Goal: Task Accomplishment & Management: Manage account settings

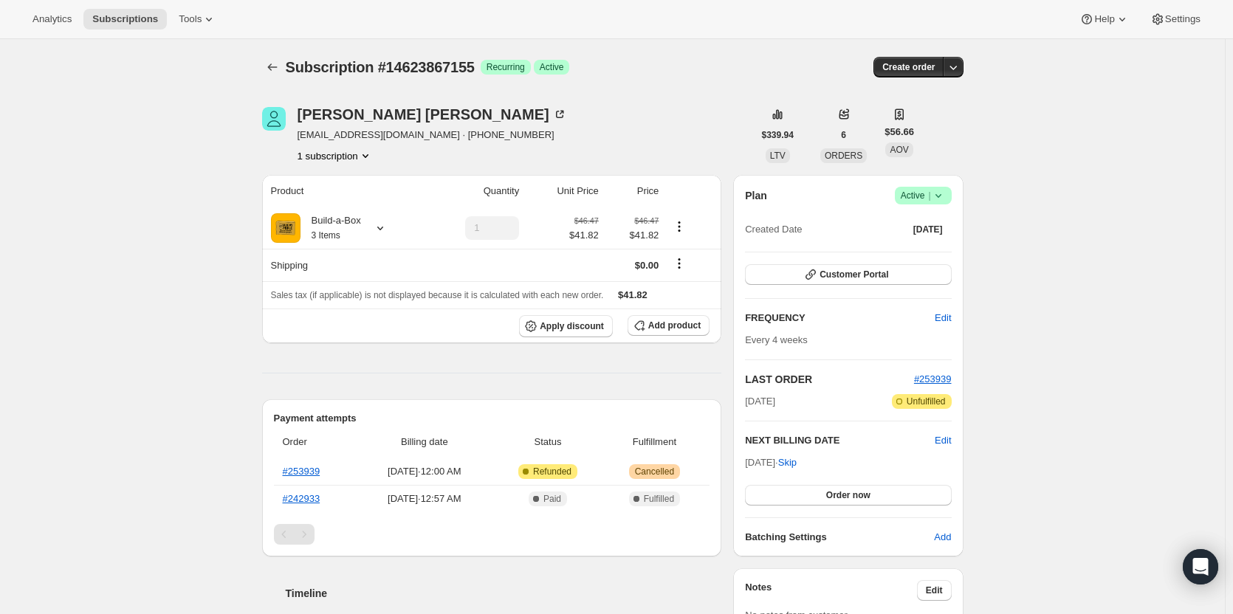
click at [919, 191] on span "Active |" at bounding box center [922, 195] width 45 height 15
click at [924, 243] on span "Cancel subscription" at bounding box center [927, 250] width 83 height 15
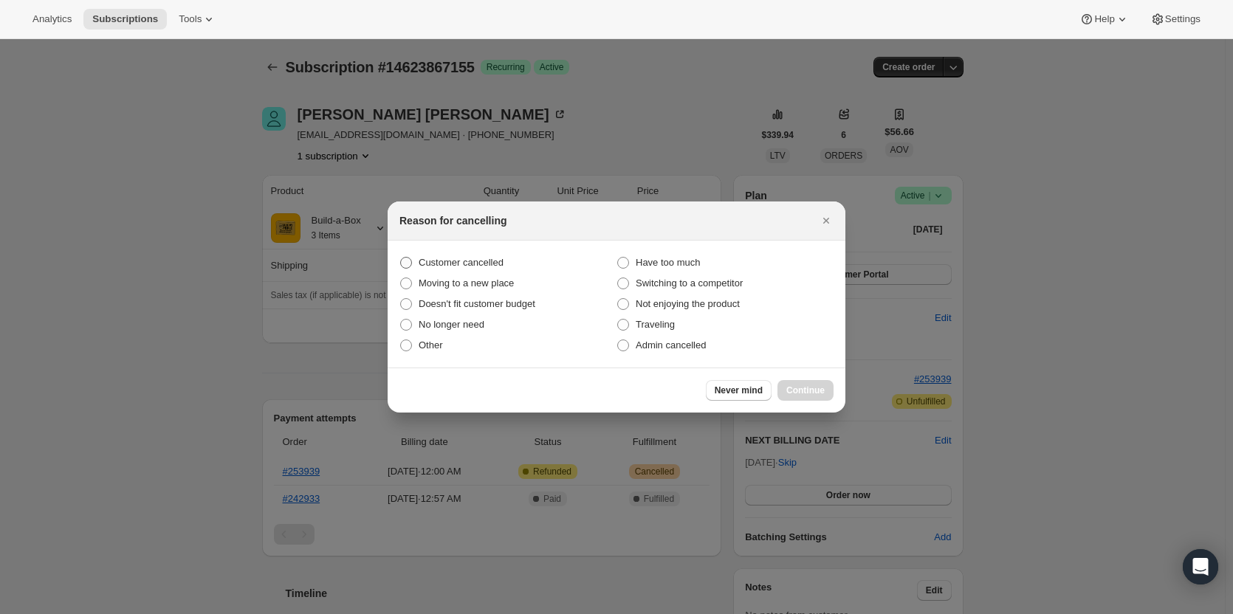
click at [461, 266] on span "Customer cancelled" at bounding box center [460, 262] width 85 height 11
click at [401, 258] on input "Customer cancelled" at bounding box center [400, 257] width 1 height 1
radio input "true"
click at [823, 389] on span "Continue" at bounding box center [805, 391] width 38 height 12
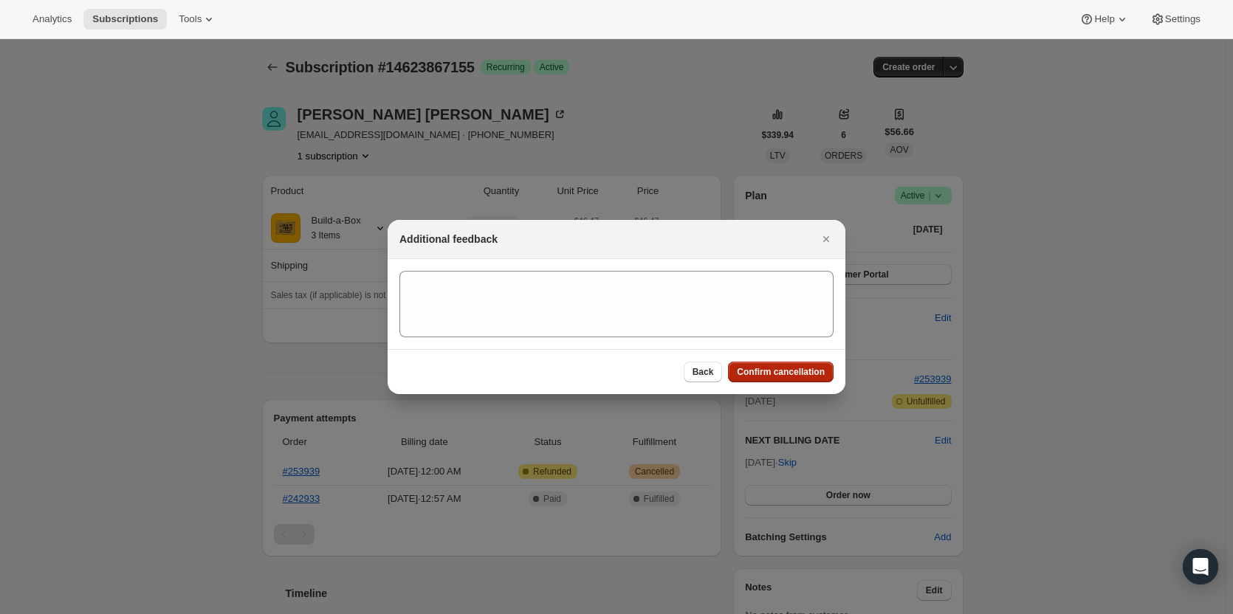
click at [805, 363] on button "Confirm cancellation" at bounding box center [781, 372] width 106 height 21
